Goal: Find specific page/section: Find specific page/section

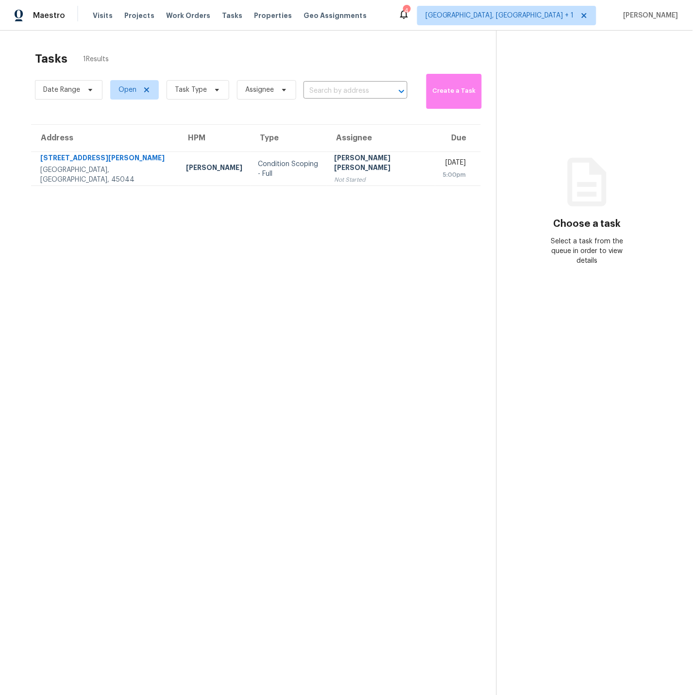
scroll to position [3, 0]
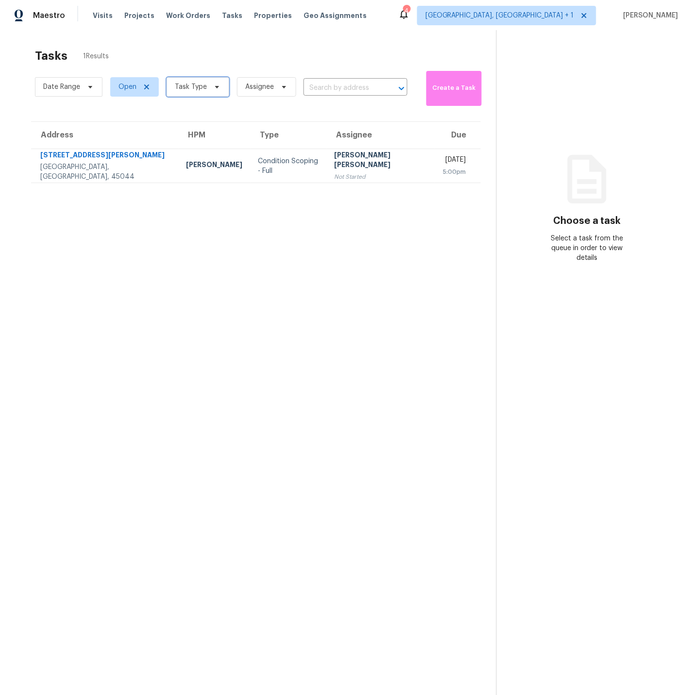
click at [198, 89] on span "Task Type" at bounding box center [191, 87] width 32 height 10
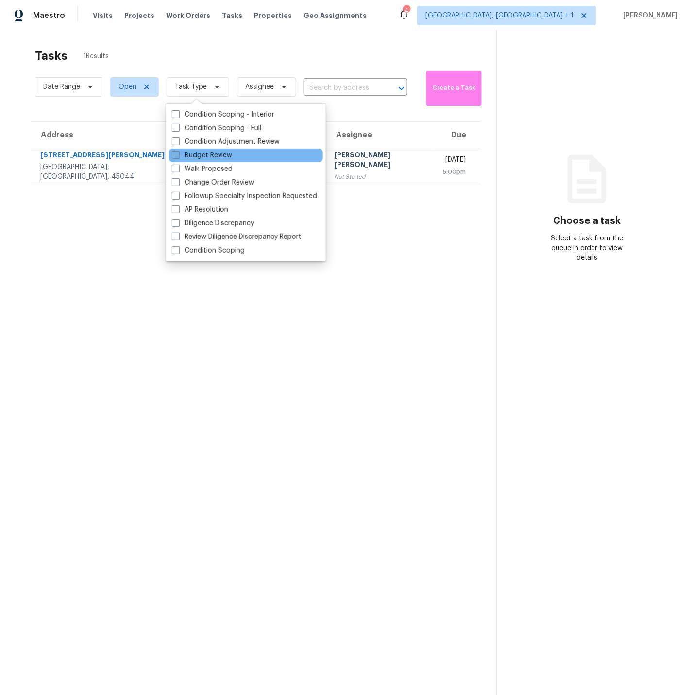
click at [176, 157] on span at bounding box center [176, 155] width 8 height 8
click at [176, 157] on input "Budget Review" at bounding box center [175, 154] width 6 height 6
checkbox input "true"
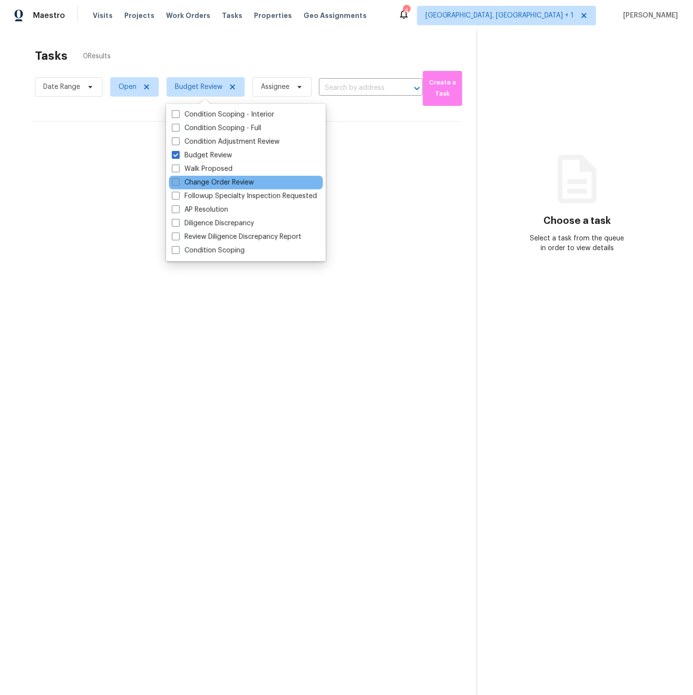
click at [174, 187] on label "Change Order Review" at bounding box center [213, 183] width 82 height 10
click at [174, 184] on input "Change Order Review" at bounding box center [175, 181] width 6 height 6
checkbox input "true"
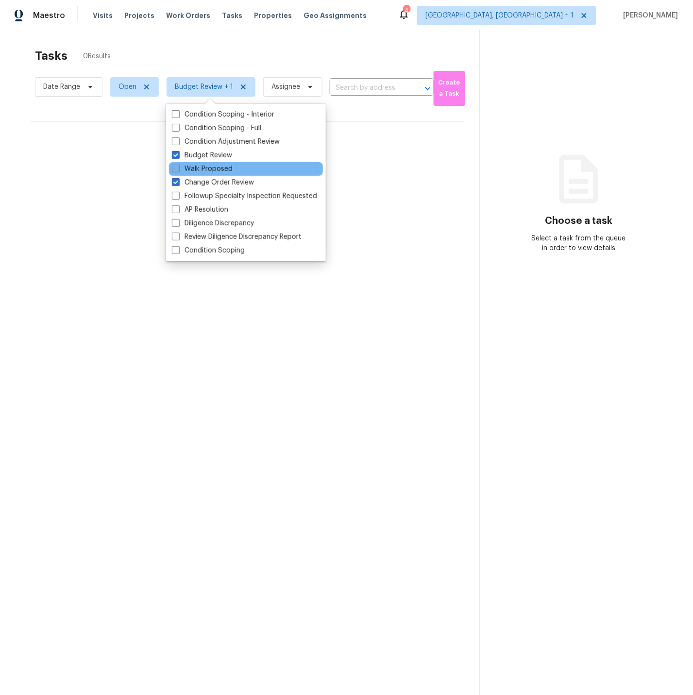
click at [176, 171] on span at bounding box center [176, 169] width 8 height 8
click at [176, 171] on input "Walk Proposed" at bounding box center [175, 167] width 6 height 6
checkbox input "true"
click at [49, 169] on div "No tasks found" at bounding box center [248, 153] width 434 height 62
